Goal: Transaction & Acquisition: Purchase product/service

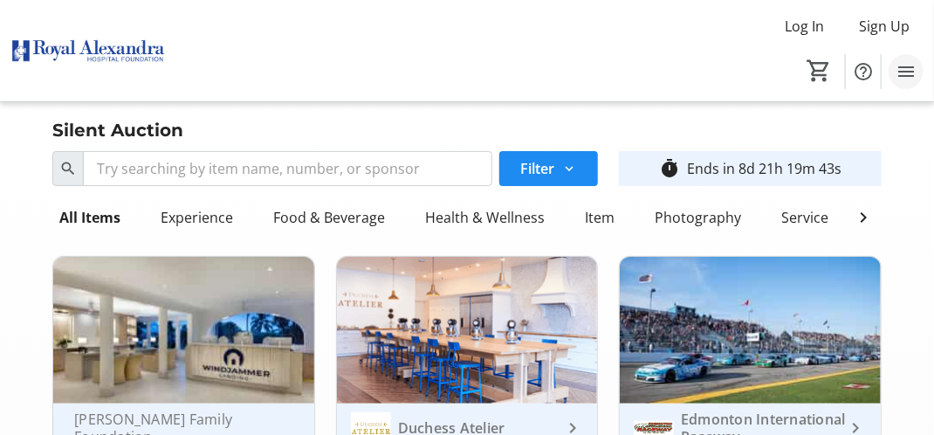
click at [905, 72] on mat-icon "Menu" at bounding box center [906, 71] width 21 height 21
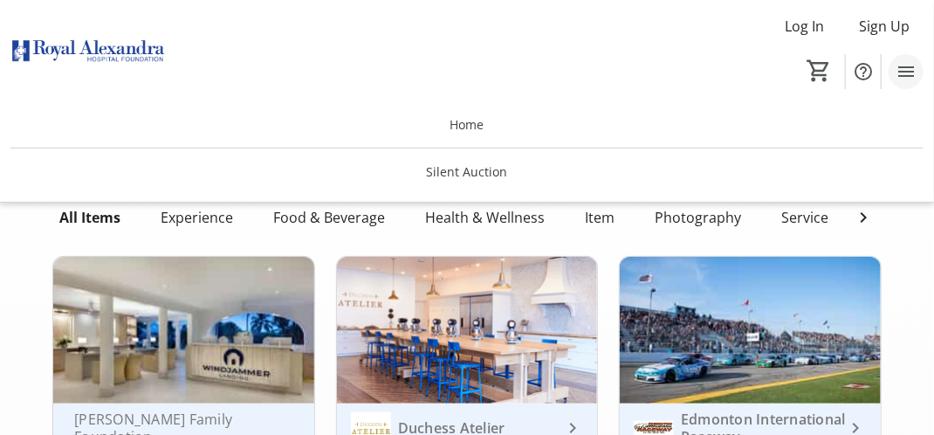
click at [905, 72] on mat-icon "Menu" at bounding box center [906, 71] width 21 height 21
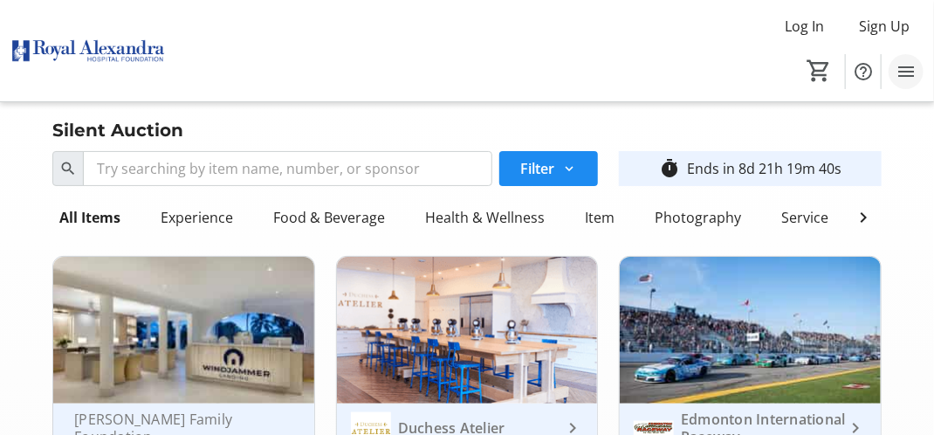
click at [915, 76] on mat-icon "Menu" at bounding box center [906, 71] width 21 height 21
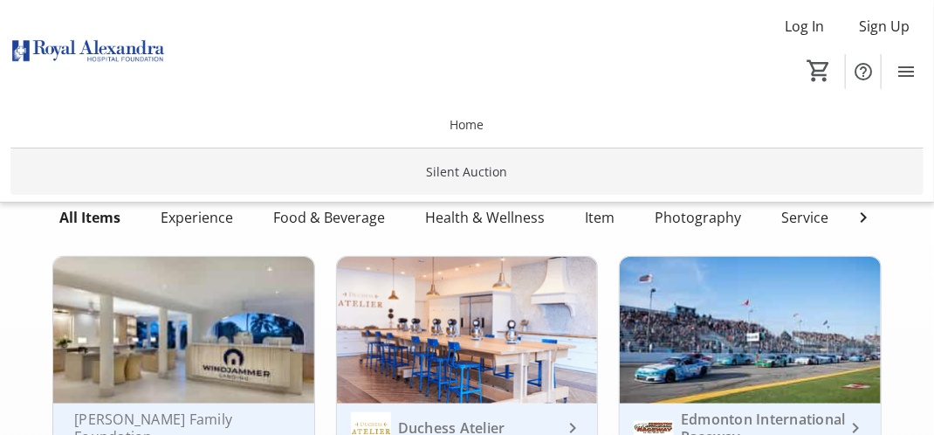
click at [476, 169] on span "Silent Auction" at bounding box center [467, 171] width 81 height 18
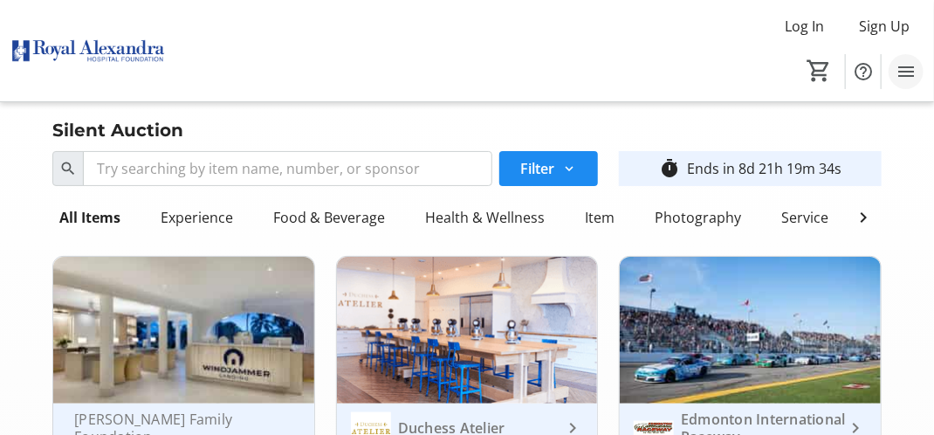
click at [914, 67] on mat-icon "Menu" at bounding box center [906, 71] width 21 height 21
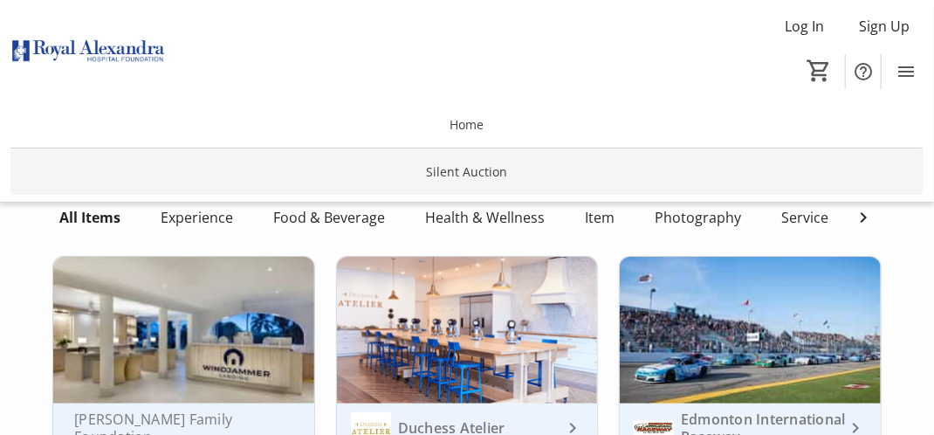
click at [506, 180] on span "Silent Auction" at bounding box center [467, 171] width 81 height 18
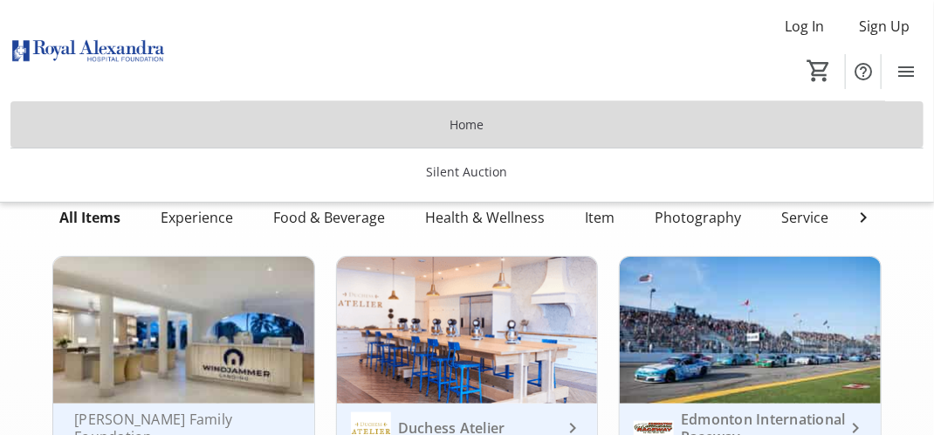
click at [461, 122] on span "Home" at bounding box center [468, 124] width 34 height 18
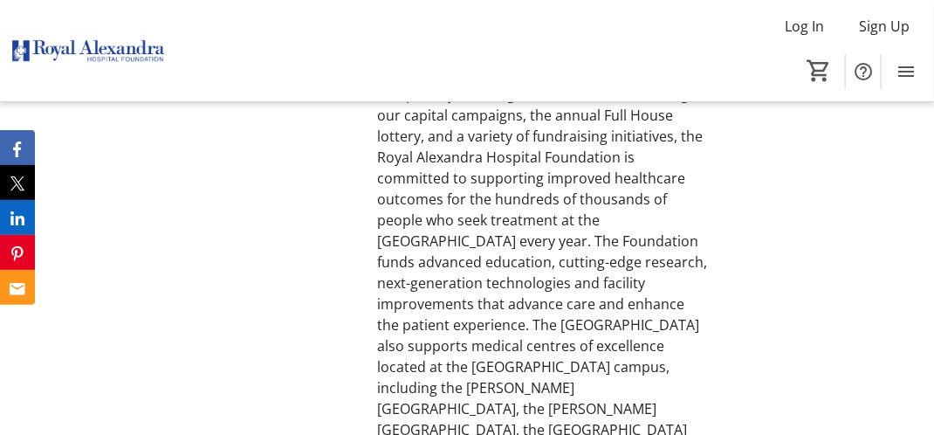
scroll to position [2096, 0]
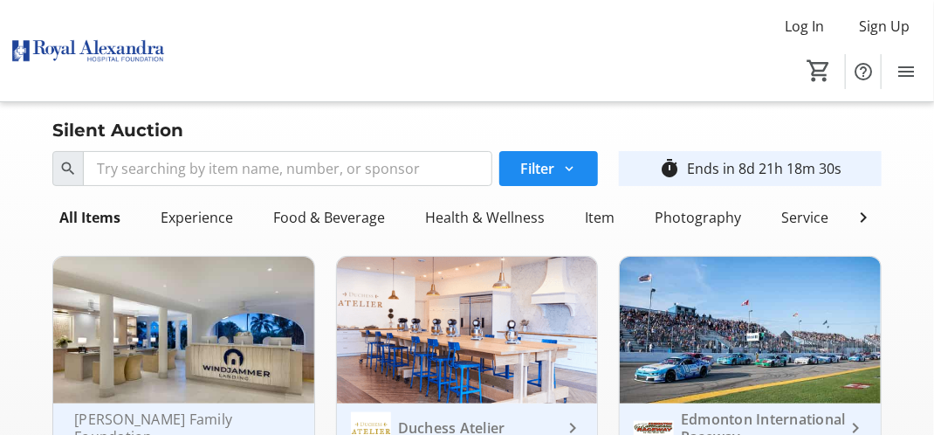
click at [754, 168] on div "Ends in 8d 21h 18m 30s" at bounding box center [764, 168] width 155 height 21
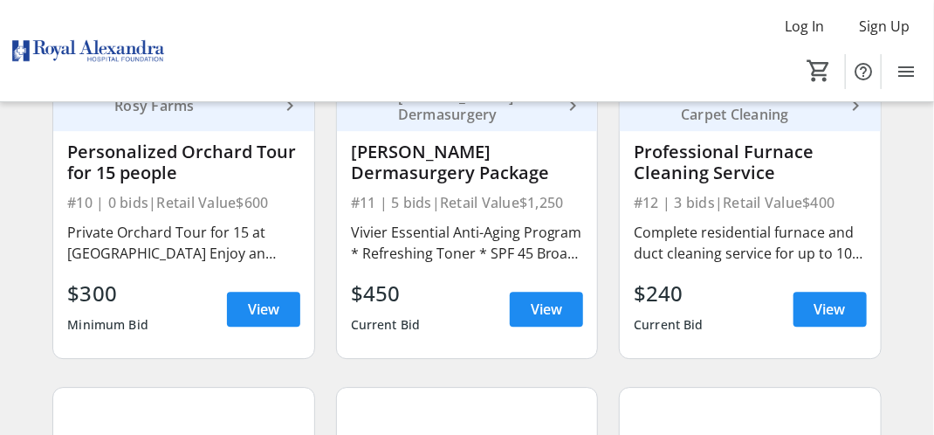
scroll to position [2008, 0]
